Goal: Find specific page/section: Find specific page/section

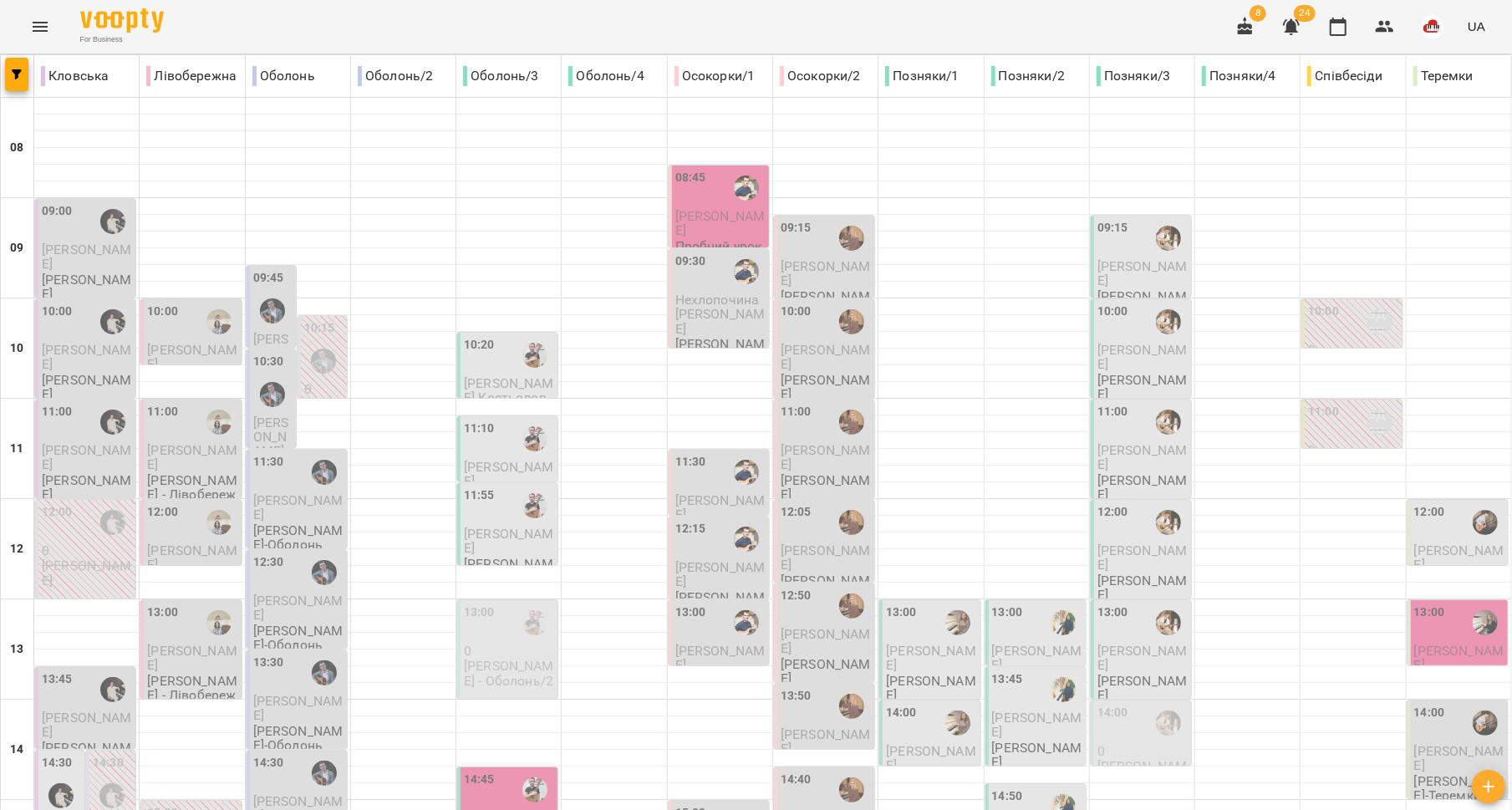
click at [34, 15] on button "Menu" at bounding box center [39, 26] width 40 height 40
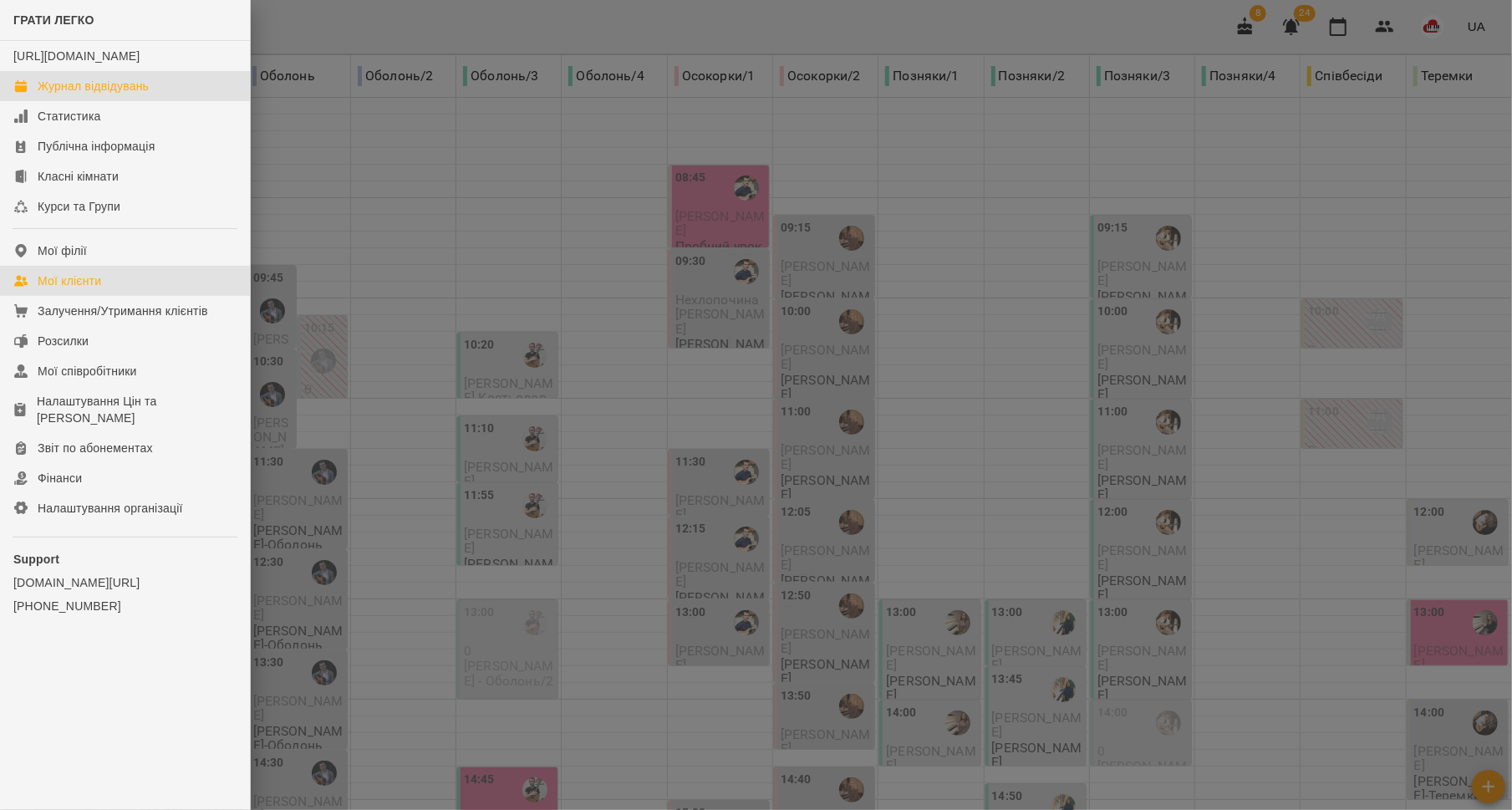
click at [52, 289] on div "Мої клієнти" at bounding box center [69, 280] width 63 height 17
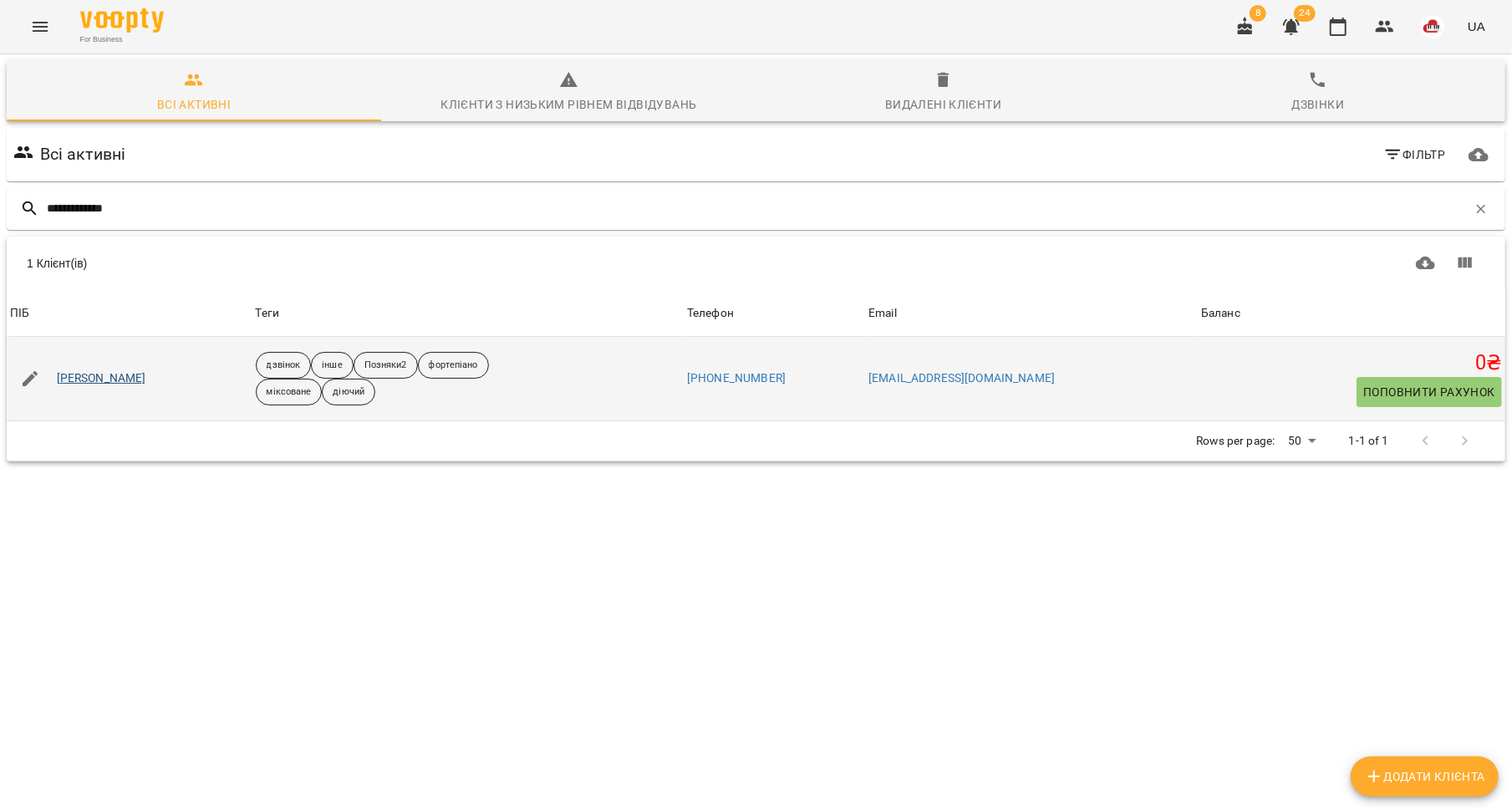
type input "**********"
click at [106, 377] on link "[PERSON_NAME]" at bounding box center [102, 379] width 89 height 17
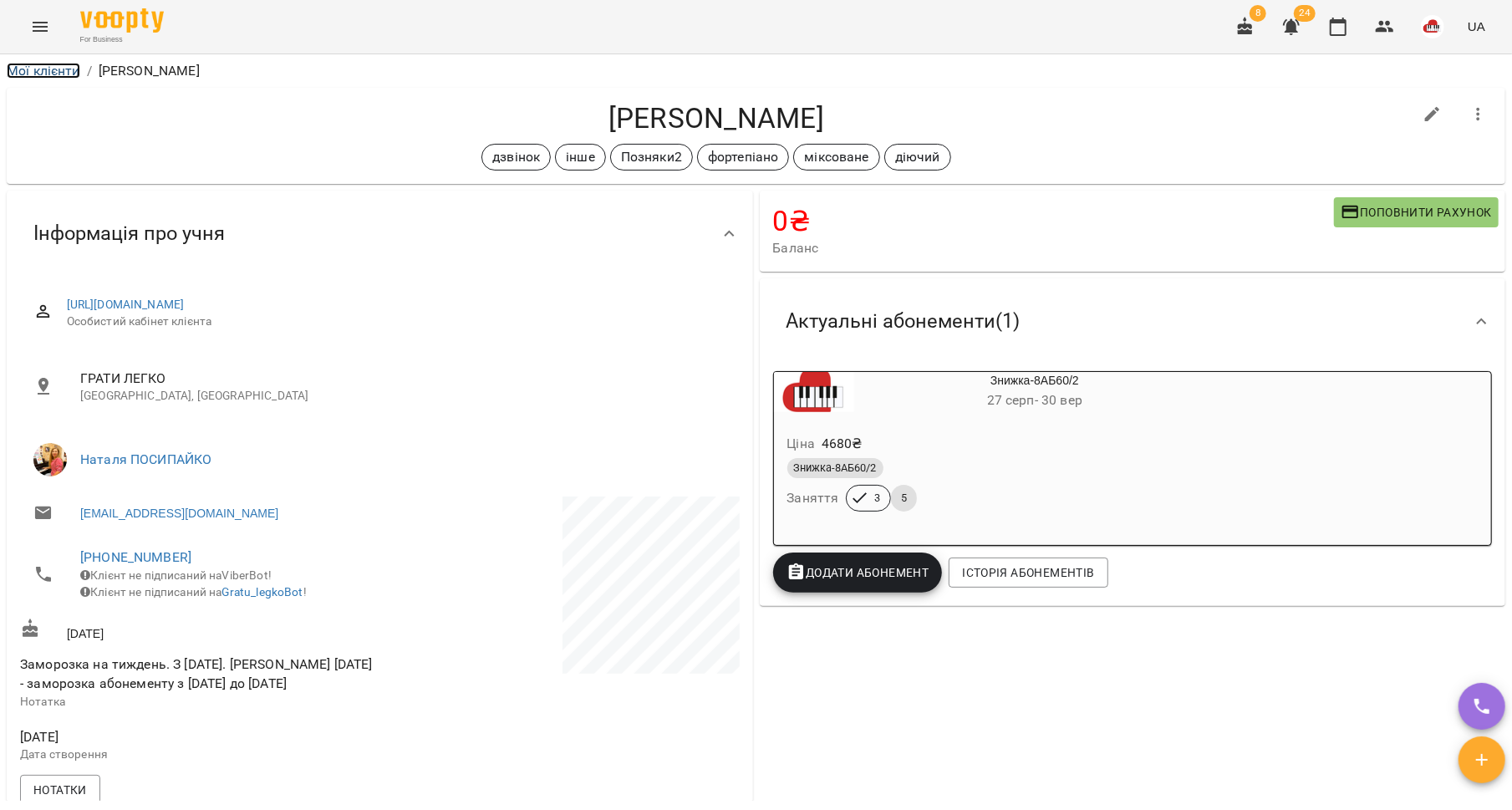
click at [41, 66] on link "Мої клієнти" at bounding box center [43, 71] width 73 height 16
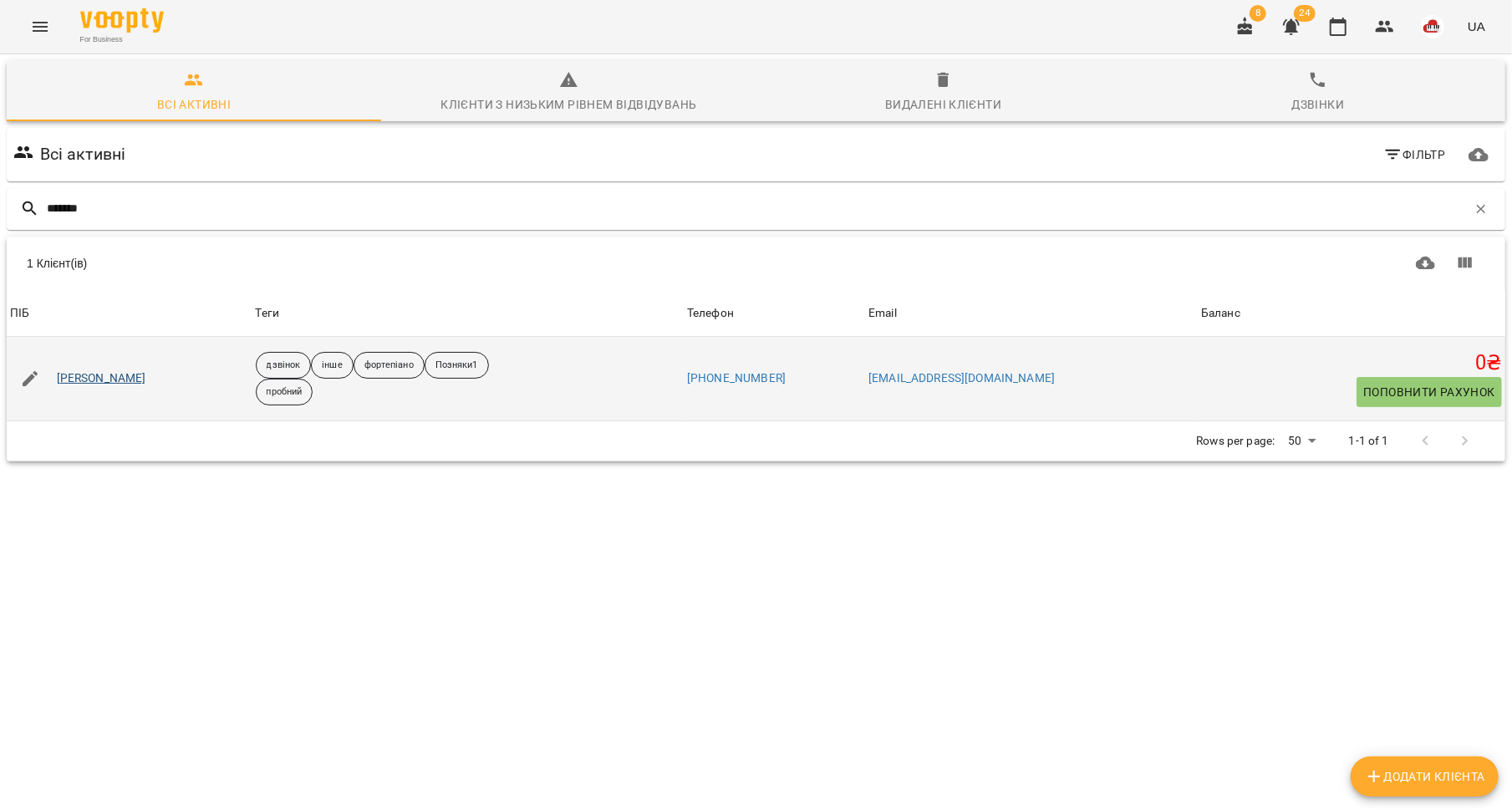
type input "*******"
click at [113, 379] on link "[PERSON_NAME]" at bounding box center [102, 379] width 89 height 17
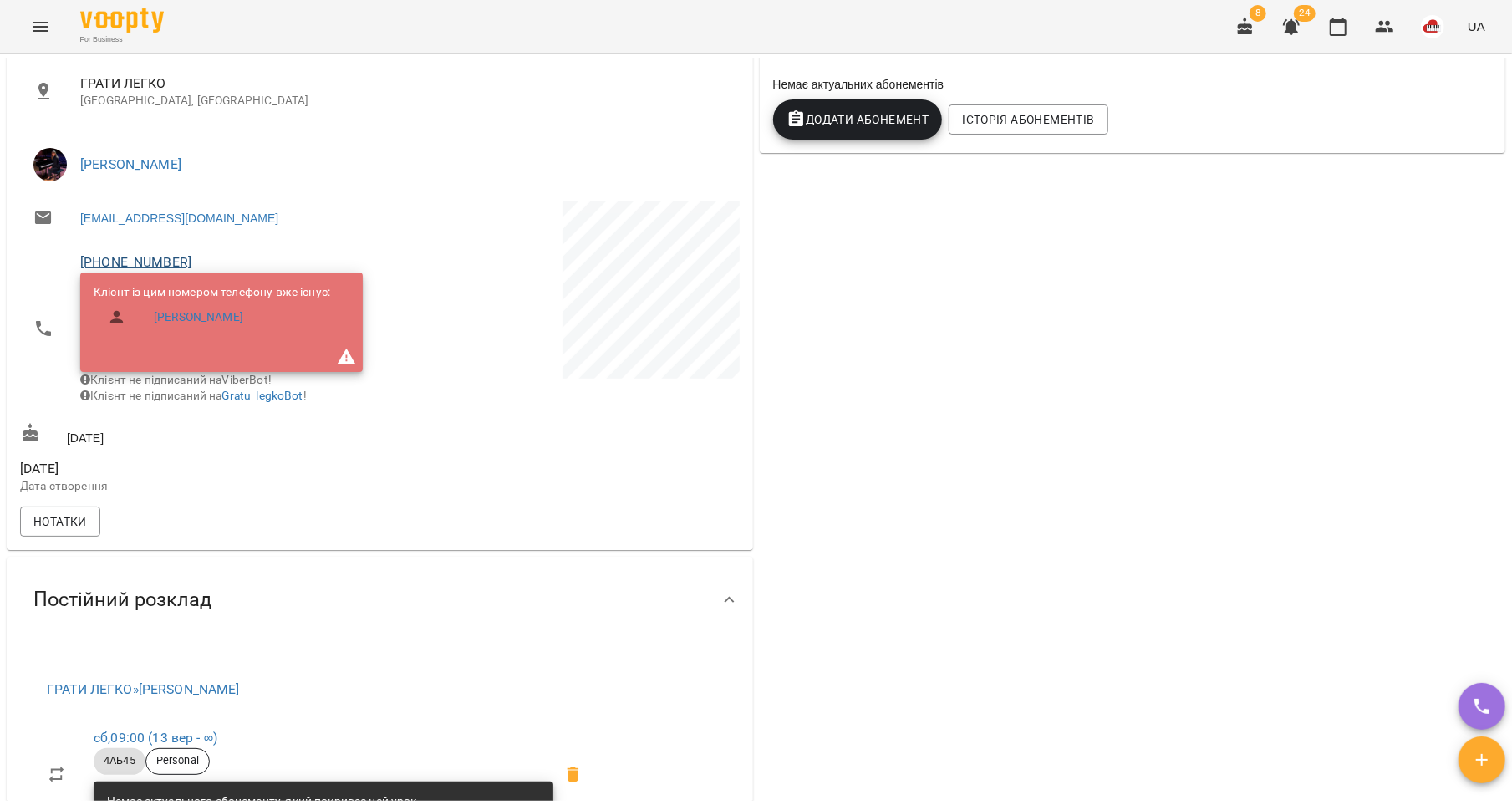
scroll to position [269, 0]
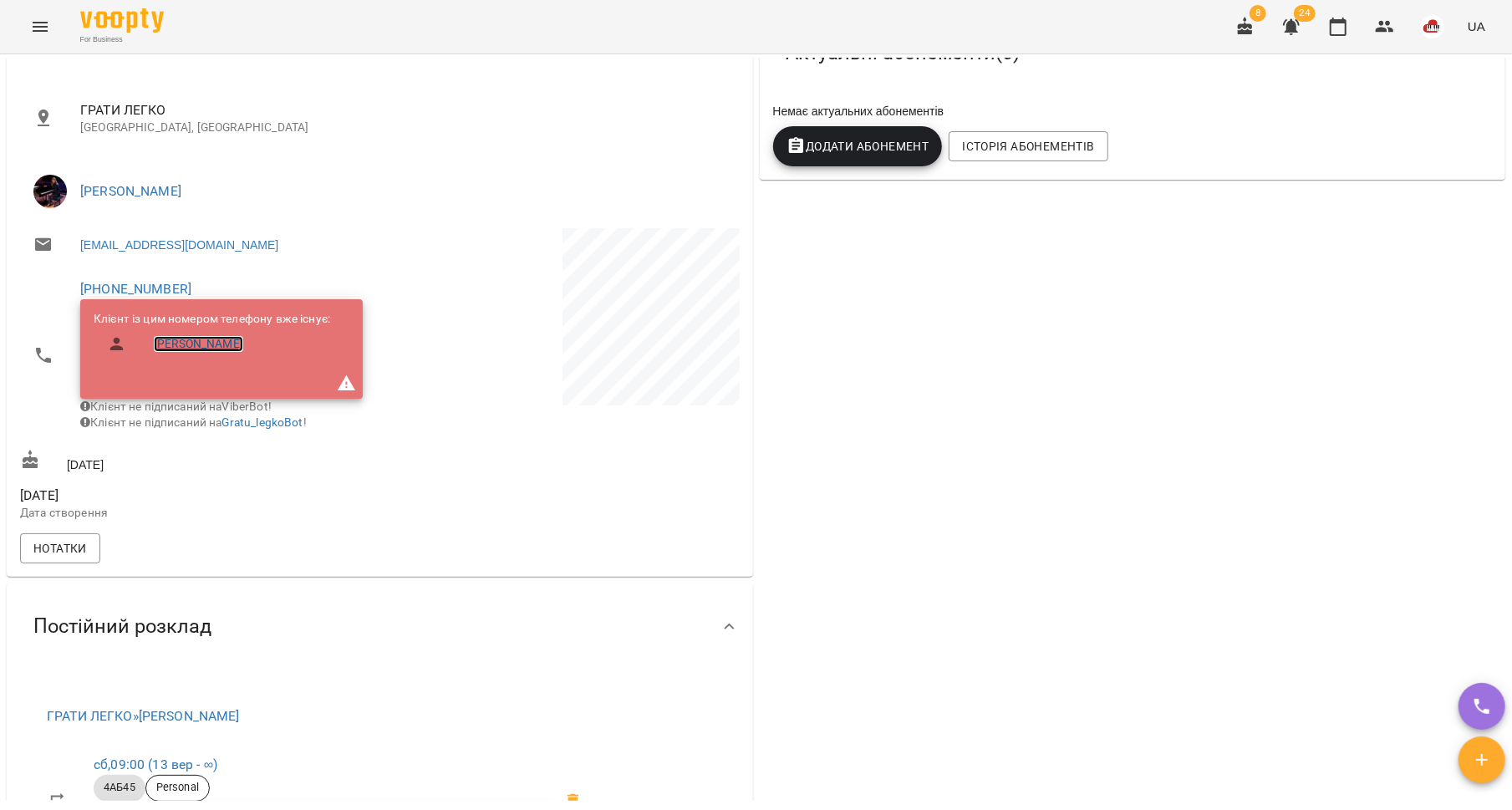
click at [187, 344] on link "[PERSON_NAME]" at bounding box center [198, 344] width 89 height 17
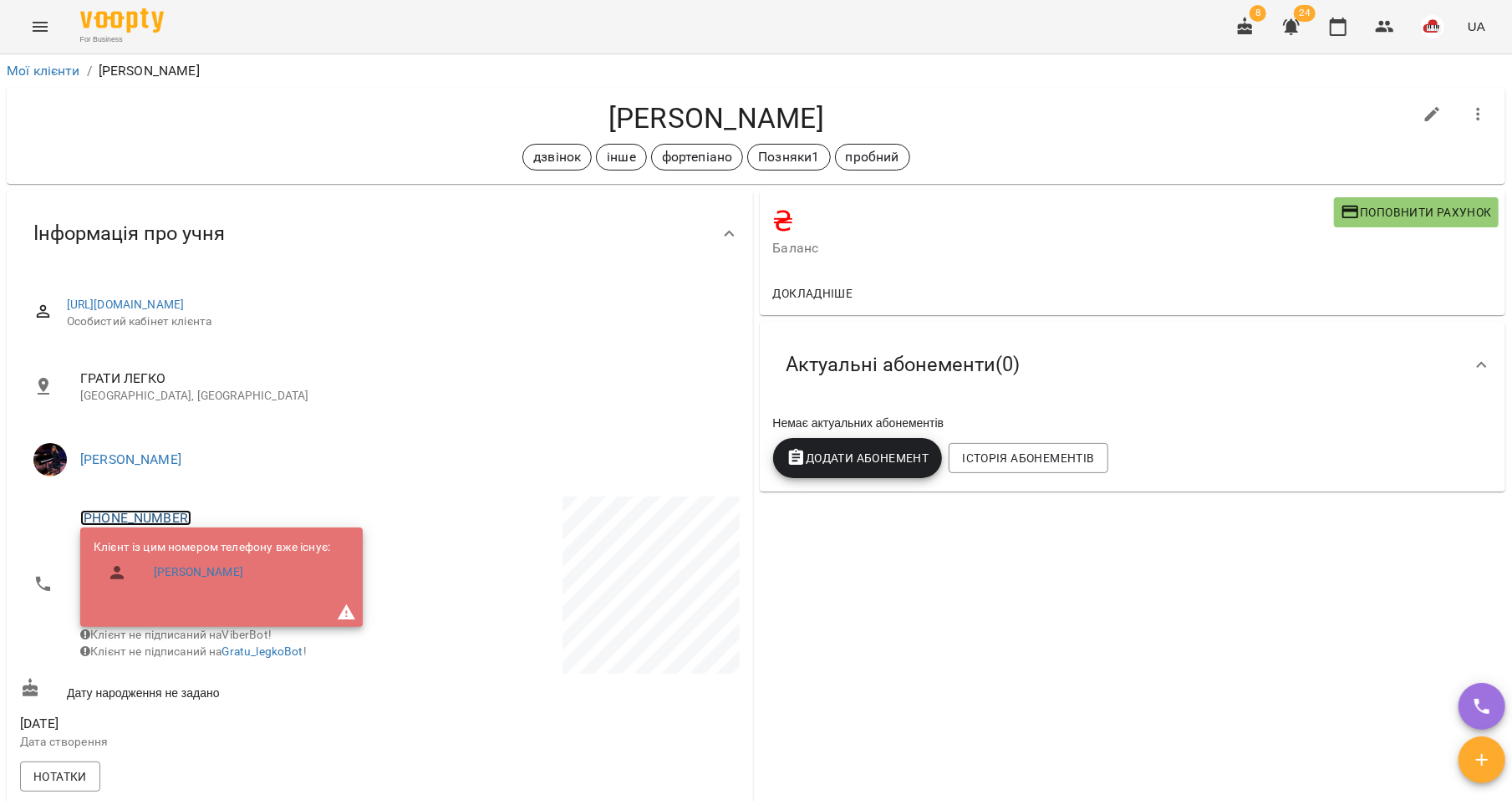
click at [171, 514] on link "[PHONE_NUMBER]" at bounding box center [136, 518] width 112 height 16
click at [220, 580] on link at bounding box center [221, 579] width 88 height 35
